Goal: Information Seeking & Learning: Learn about a topic

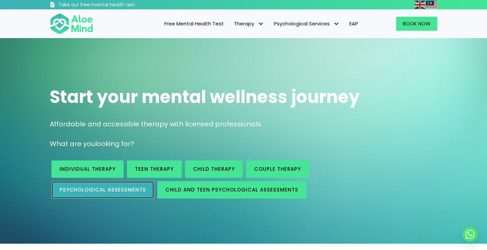
click at [101, 188] on span "Psychological assessments" at bounding box center [103, 189] width 87 height 7
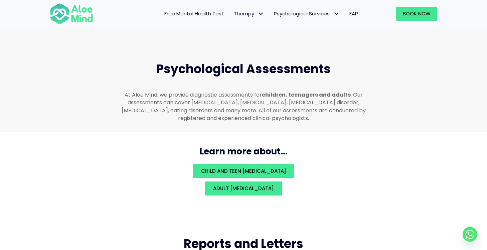
scroll to position [1420, 0]
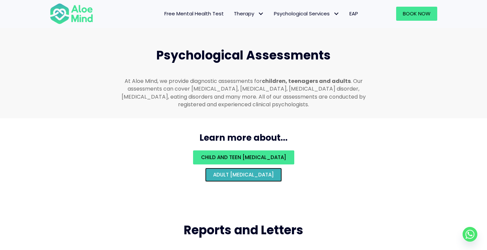
click at [220, 171] on span "Adult psychological assessment" at bounding box center [243, 174] width 61 height 7
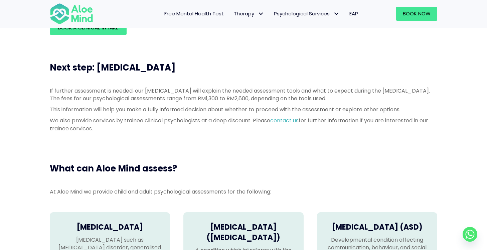
scroll to position [396, 0]
